Goal: Find specific page/section: Locate a particular part of the current website

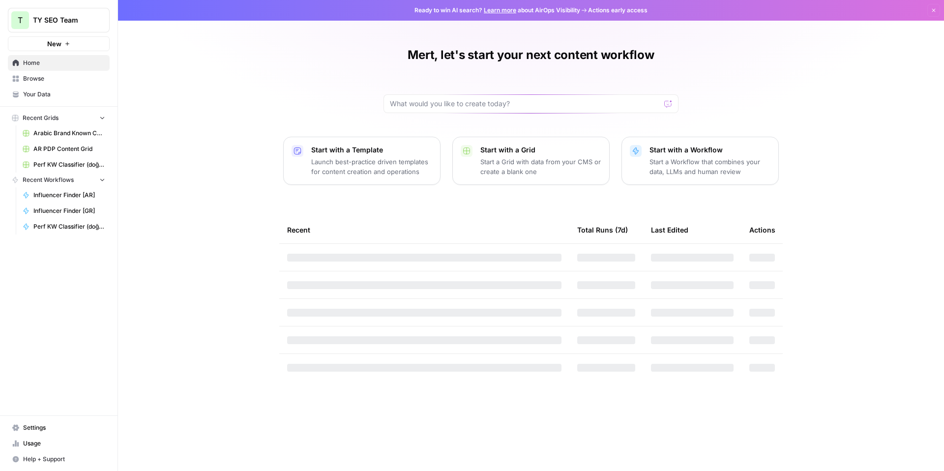
click at [58, 81] on span "Browse" at bounding box center [64, 78] width 82 height 9
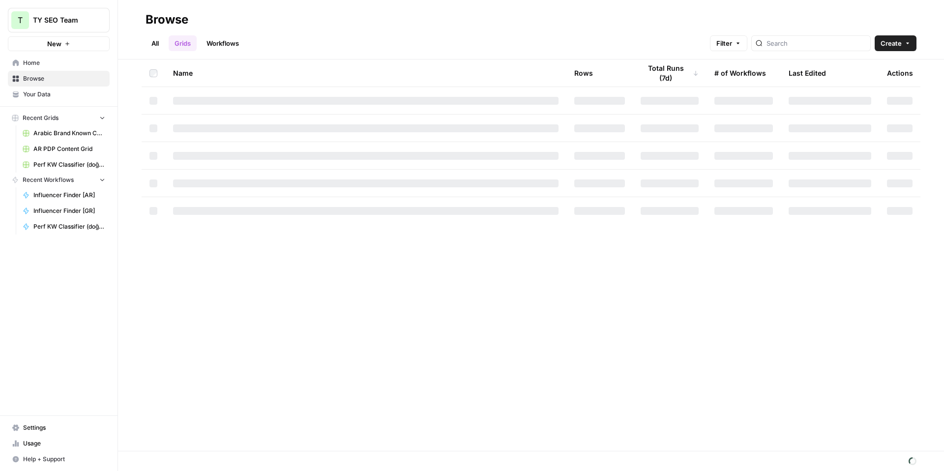
click at [381, 36] on div "All Grids Workflows Filter Create" at bounding box center [530, 40] width 771 height 24
click at [438, 33] on div "All Grids Workflows Filter Create" at bounding box center [530, 40] width 771 height 24
click at [431, 33] on div "All Grids Workflows Filter Create" at bounding box center [530, 40] width 771 height 24
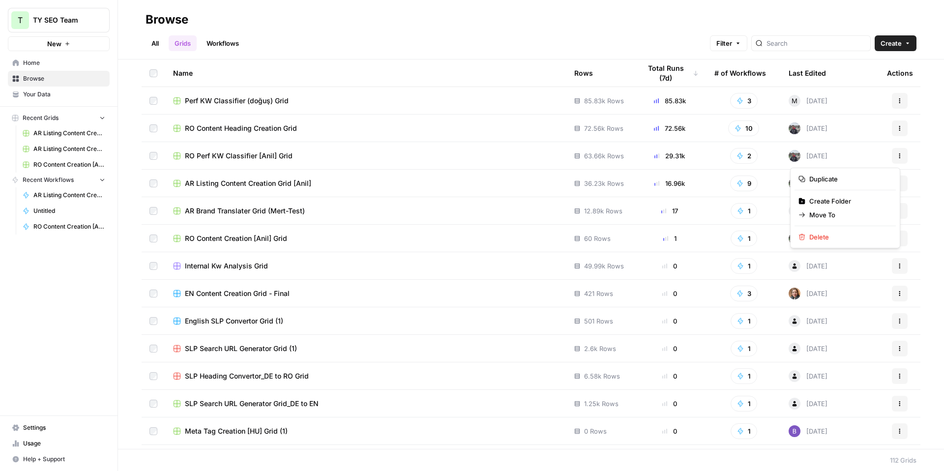
click at [891, 156] on button "Actions" at bounding box center [899, 156] width 16 height 16
click at [249, 149] on td "RO Perf KW Classifier [Anil] Grid" at bounding box center [365, 155] width 401 height 27
click at [235, 156] on span "RO Perf KW Classifier [Anil] Grid" at bounding box center [239, 156] width 108 height 10
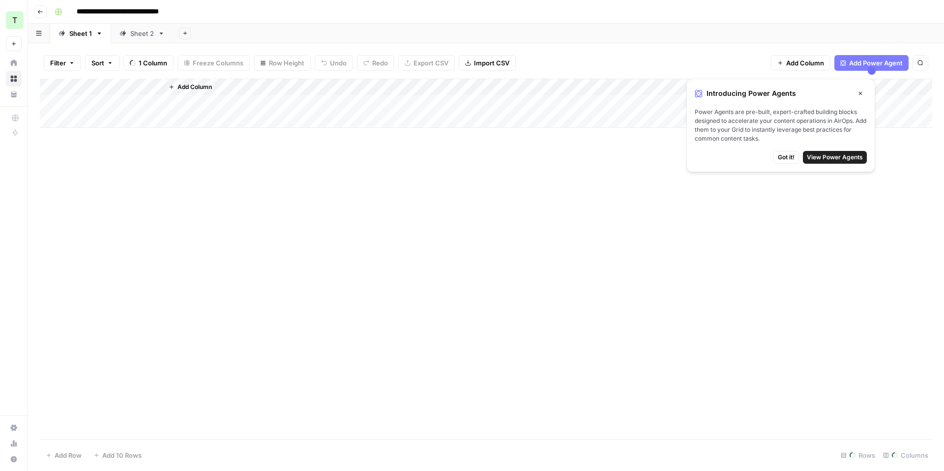
click at [860, 95] on icon "button" at bounding box center [860, 93] width 6 height 6
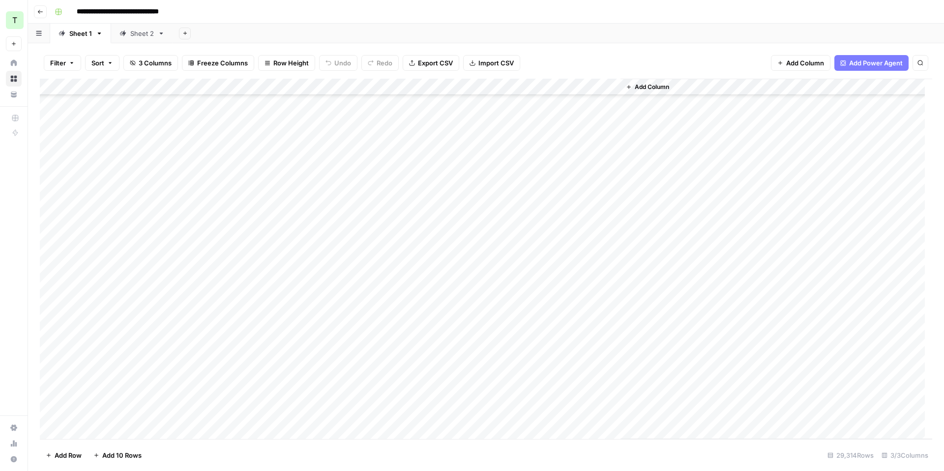
scroll to position [489473, 0]
click at [128, 30] on div "Sheet 2" at bounding box center [136, 34] width 34 height 10
click at [422, 11] on div "**********" at bounding box center [492, 12] width 883 height 16
